Goal: Task Accomplishment & Management: Manage account settings

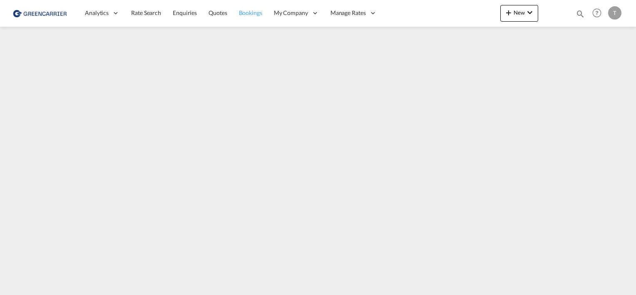
click at [246, 15] on span "Bookings" at bounding box center [250, 12] width 23 height 7
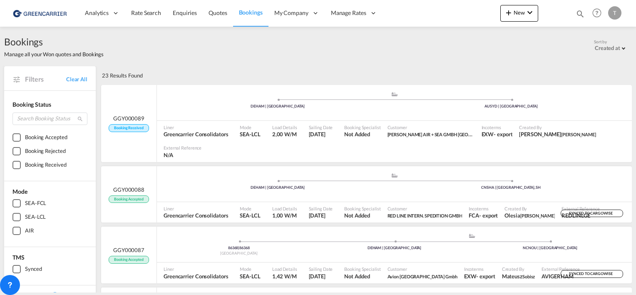
scroll to position [1, 0]
click at [536, 99] on span at bounding box center [511, 99] width 233 height 2
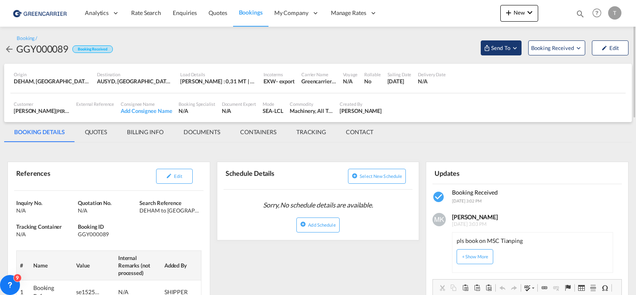
click at [517, 50] on md-icon "Open demo menu" at bounding box center [514, 47] width 7 height 7
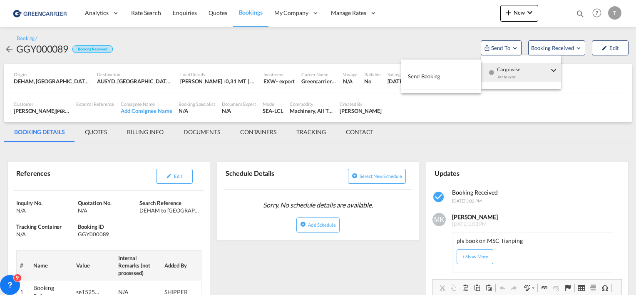
click at [454, 74] on button "Send Booking" at bounding box center [441, 76] width 80 height 19
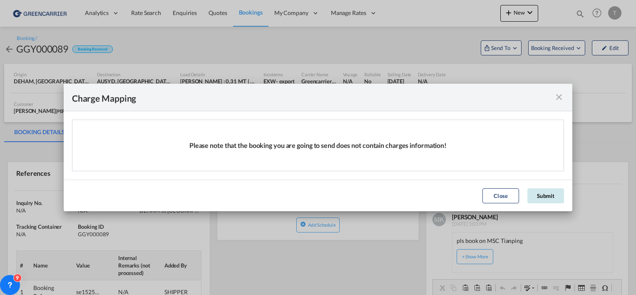
click at [544, 192] on button "Submit" at bounding box center [545, 195] width 37 height 15
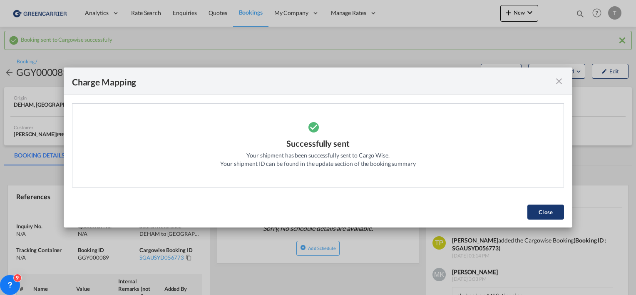
click at [539, 208] on button "Close" at bounding box center [545, 211] width 37 height 15
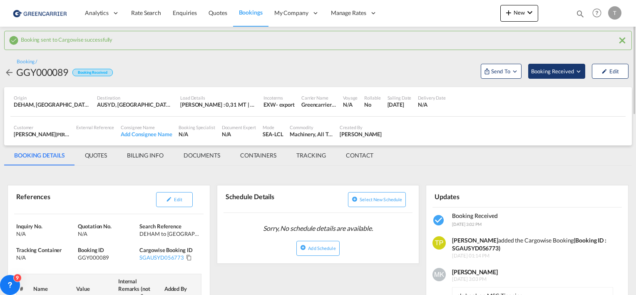
click at [549, 75] on span "Booking Received" at bounding box center [553, 71] width 44 height 8
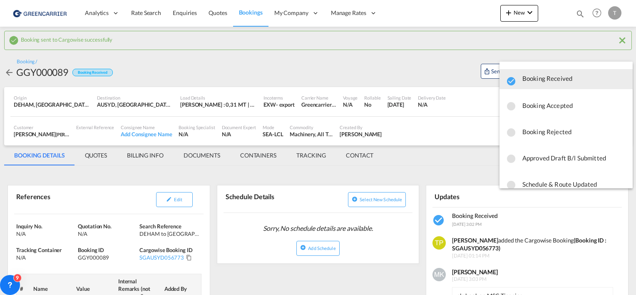
click at [550, 104] on span "Booking Accepted" at bounding box center [574, 105] width 104 height 15
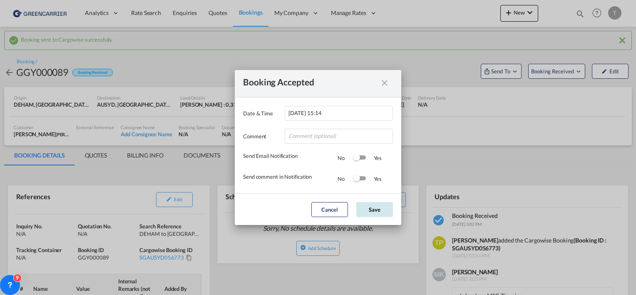
click at [363, 210] on button "Save" at bounding box center [374, 209] width 37 height 15
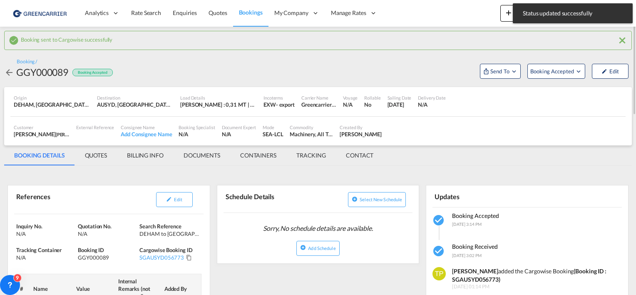
click at [622, 43] on md-icon "icon-close" at bounding box center [622, 40] width 10 height 10
